Goal: Communication & Community: Answer question/provide support

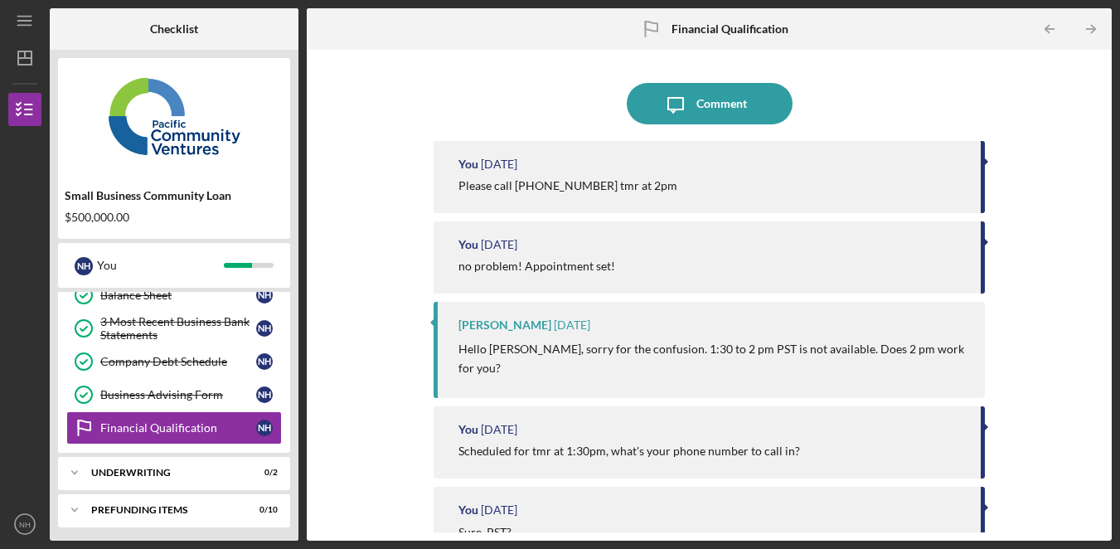
scroll to position [453, 0]
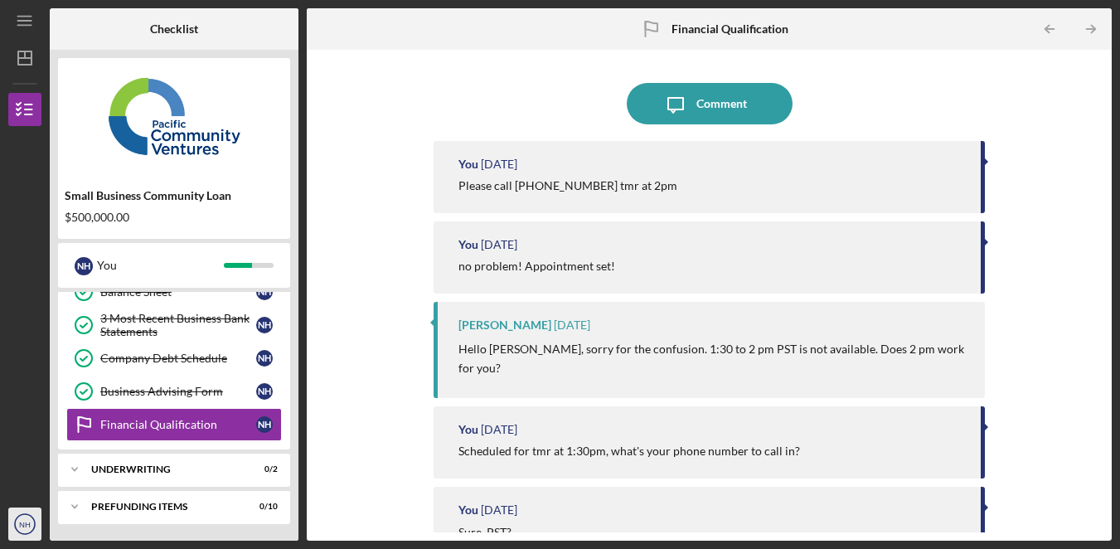
click at [35, 532] on icon "NH" at bounding box center [24, 523] width 33 height 41
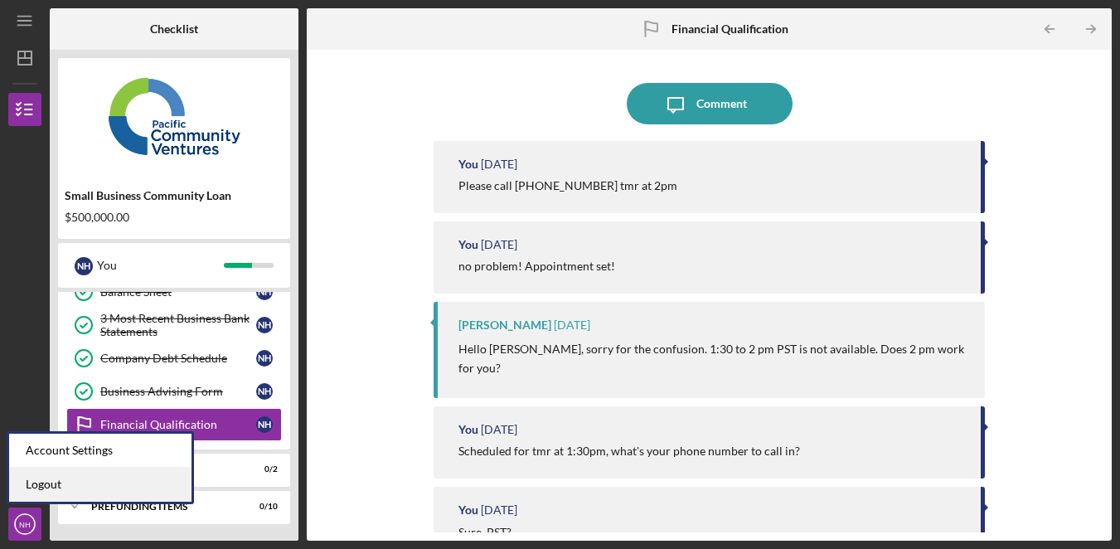
click at [54, 498] on link "Logout" at bounding box center [100, 485] width 182 height 34
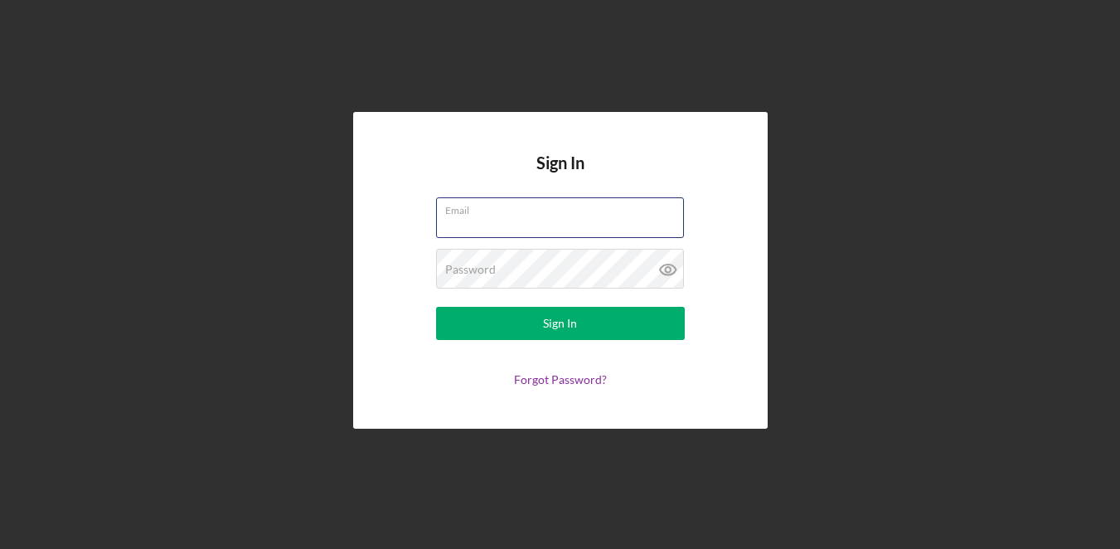
type input "[EMAIL_ADDRESS][DOMAIN_NAME]"
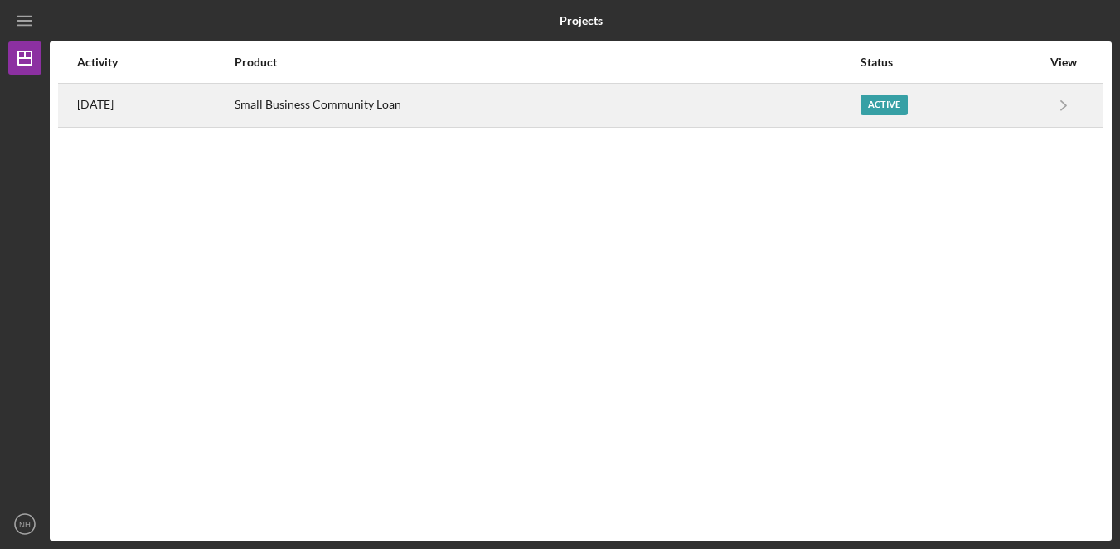
click at [545, 104] on div "Small Business Community Loan" at bounding box center [547, 105] width 625 height 41
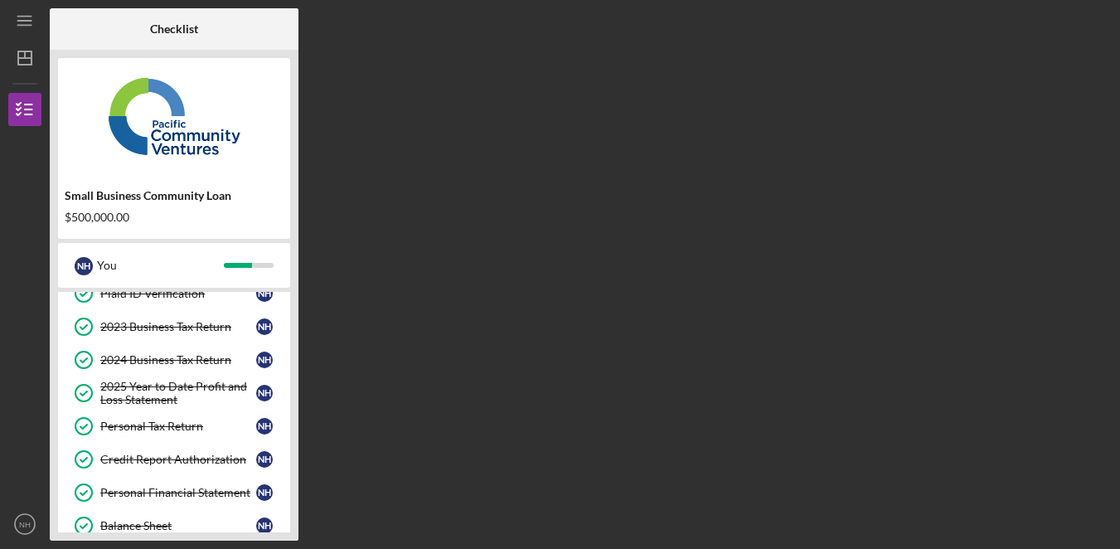
scroll to position [453, 0]
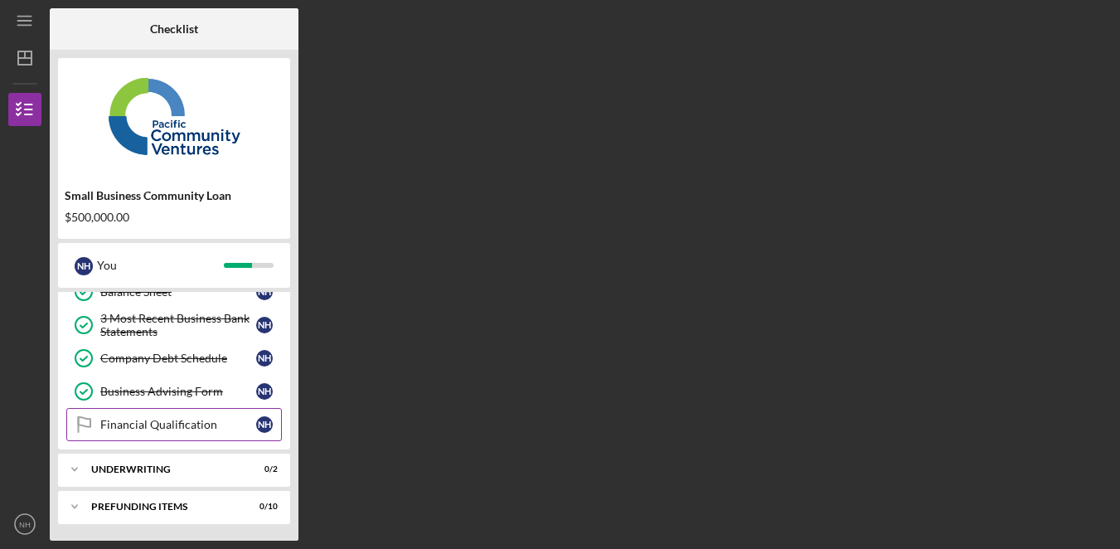
click at [192, 428] on div "Financial Qualification" at bounding box center [178, 424] width 156 height 13
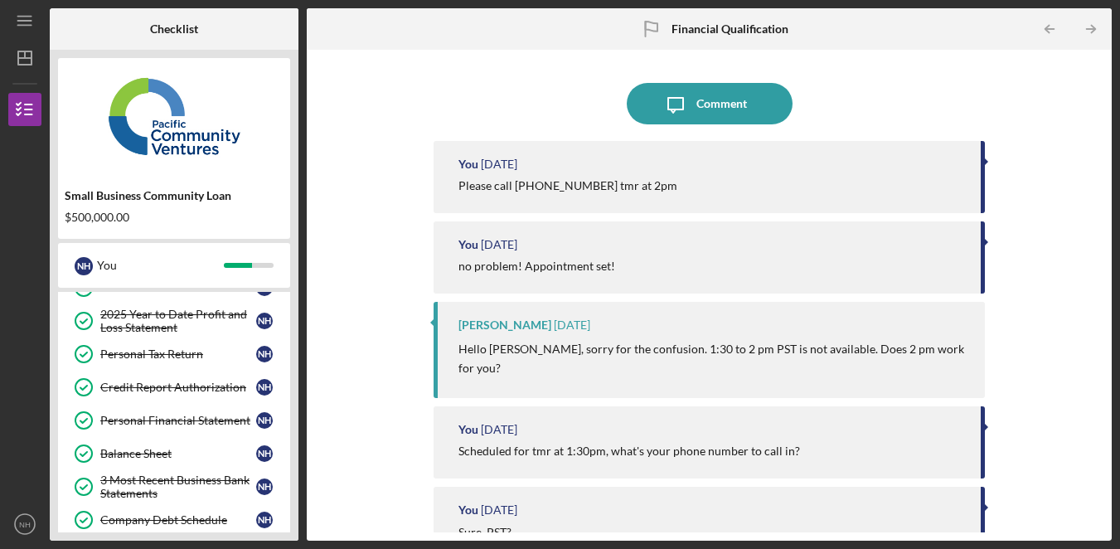
scroll to position [453, 0]
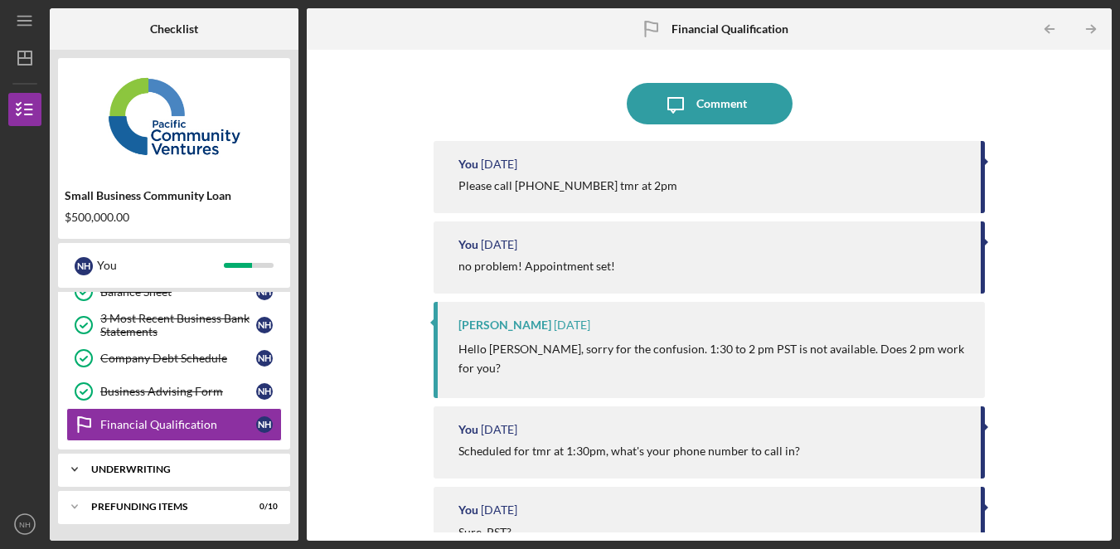
click at [198, 468] on div "Underwriting" at bounding box center [180, 469] width 178 height 10
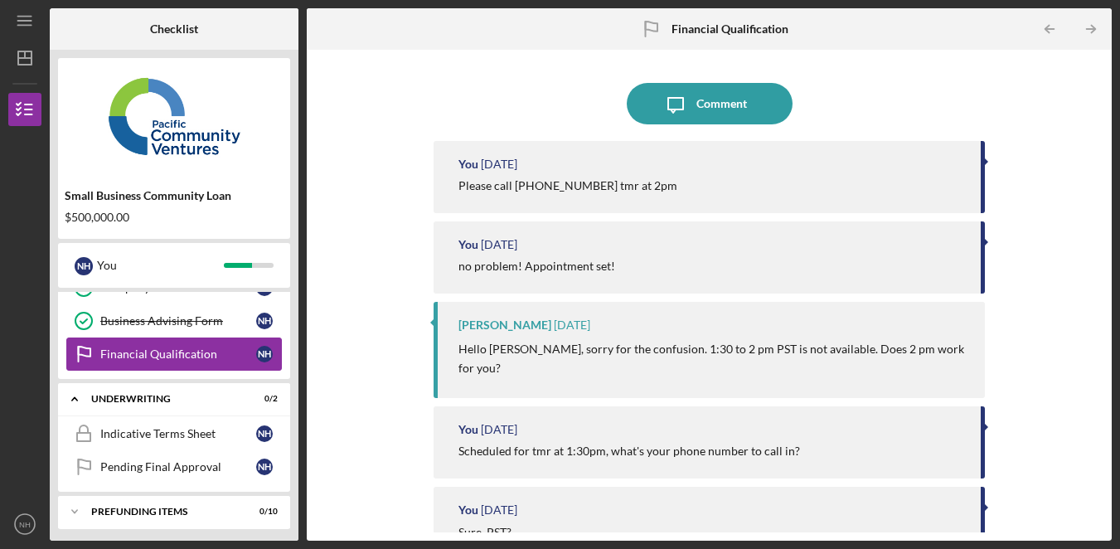
scroll to position [528, 0]
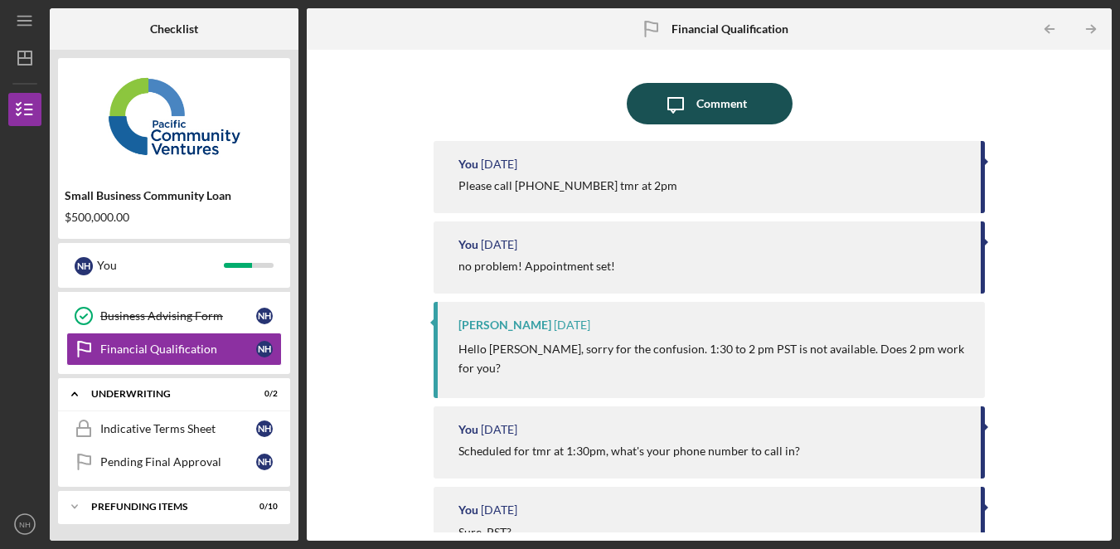
click at [742, 95] on div "Comment" at bounding box center [722, 103] width 51 height 41
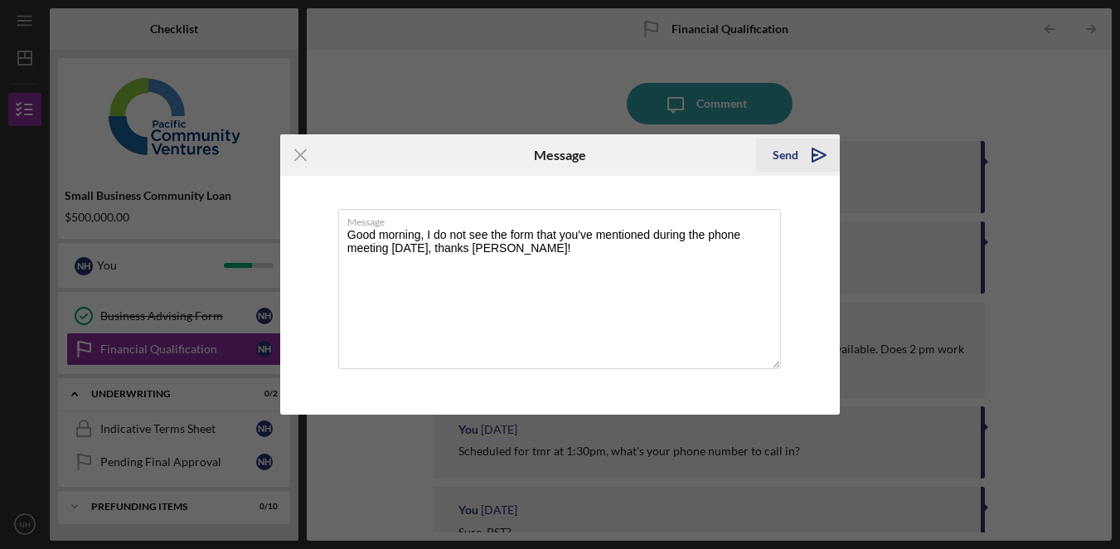
type textarea "Good morning, I do not see the form that you've mentioned during the phone meet…"
click at [827, 150] on icon "Icon/icon-invite-send" at bounding box center [819, 154] width 41 height 41
